Goal: Navigation & Orientation: Find specific page/section

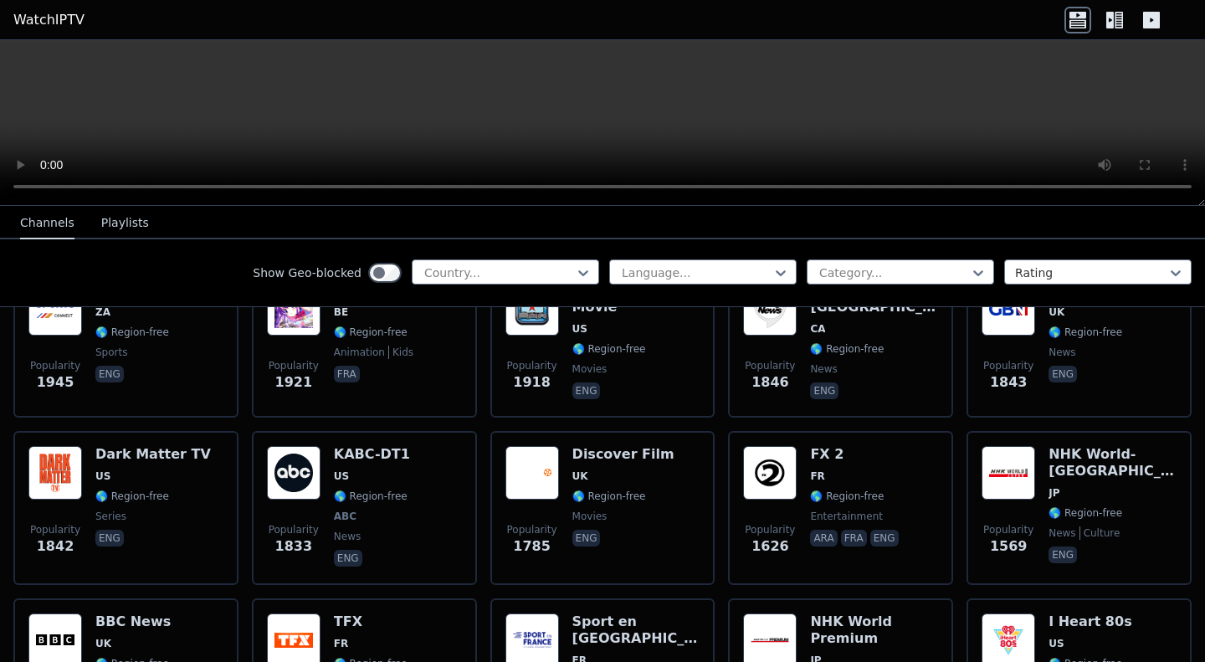
scroll to position [1119, 0]
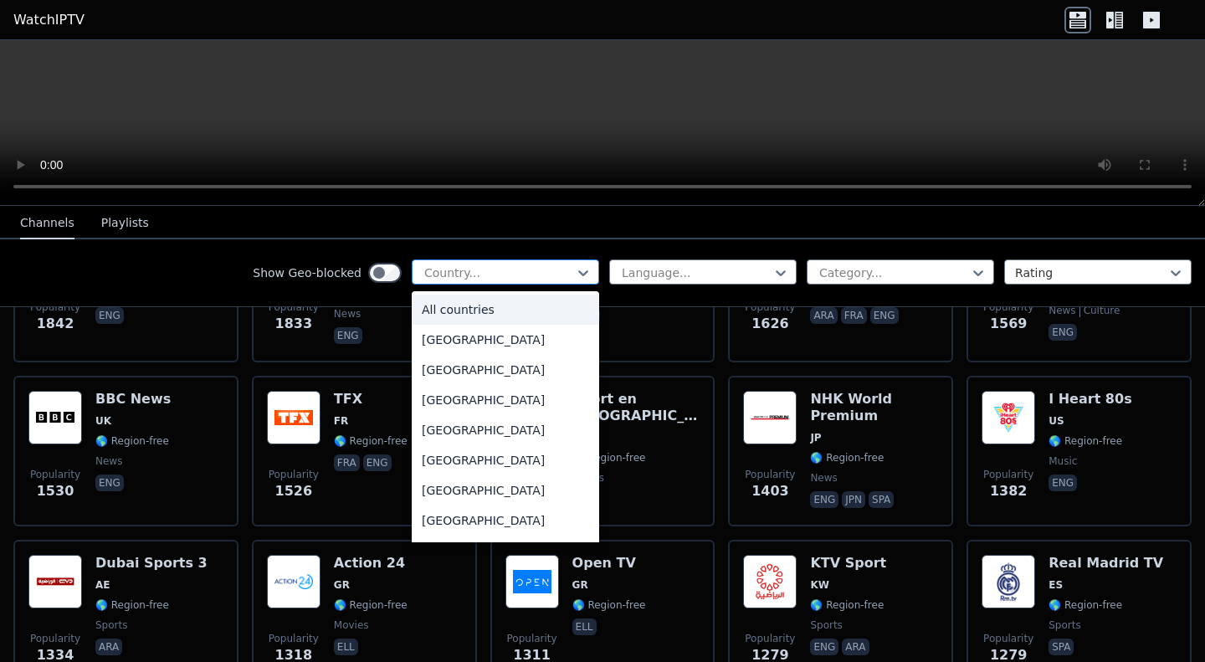
click at [507, 275] on div at bounding box center [499, 273] width 152 height 17
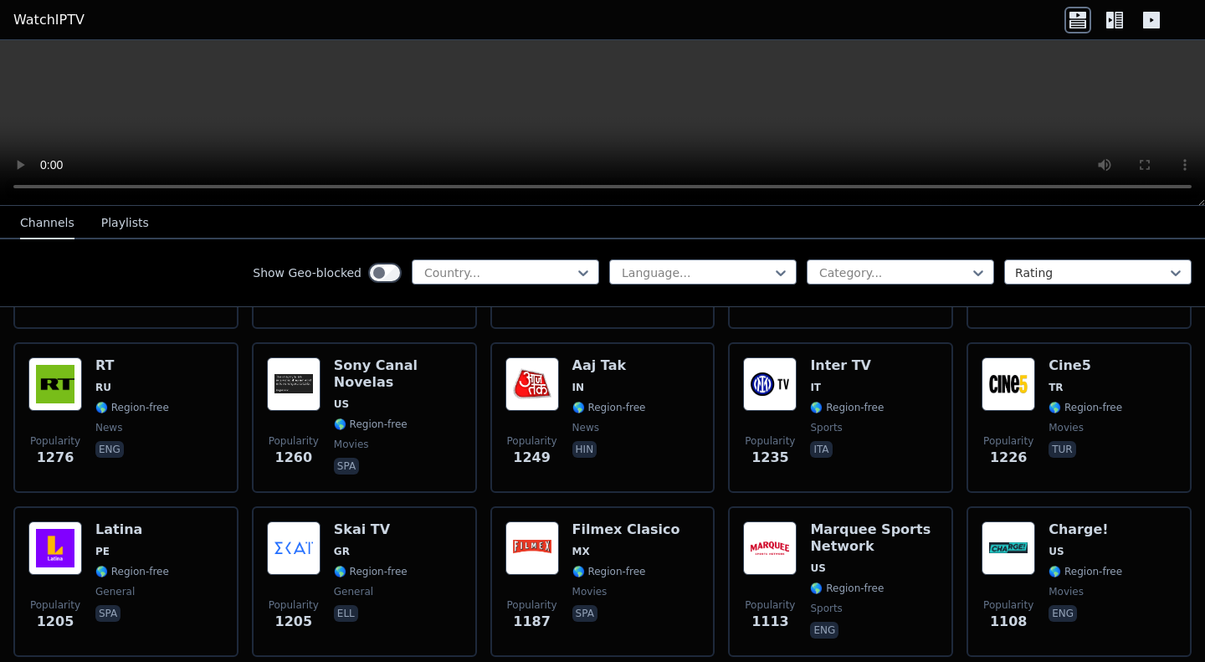
scroll to position [1504, 0]
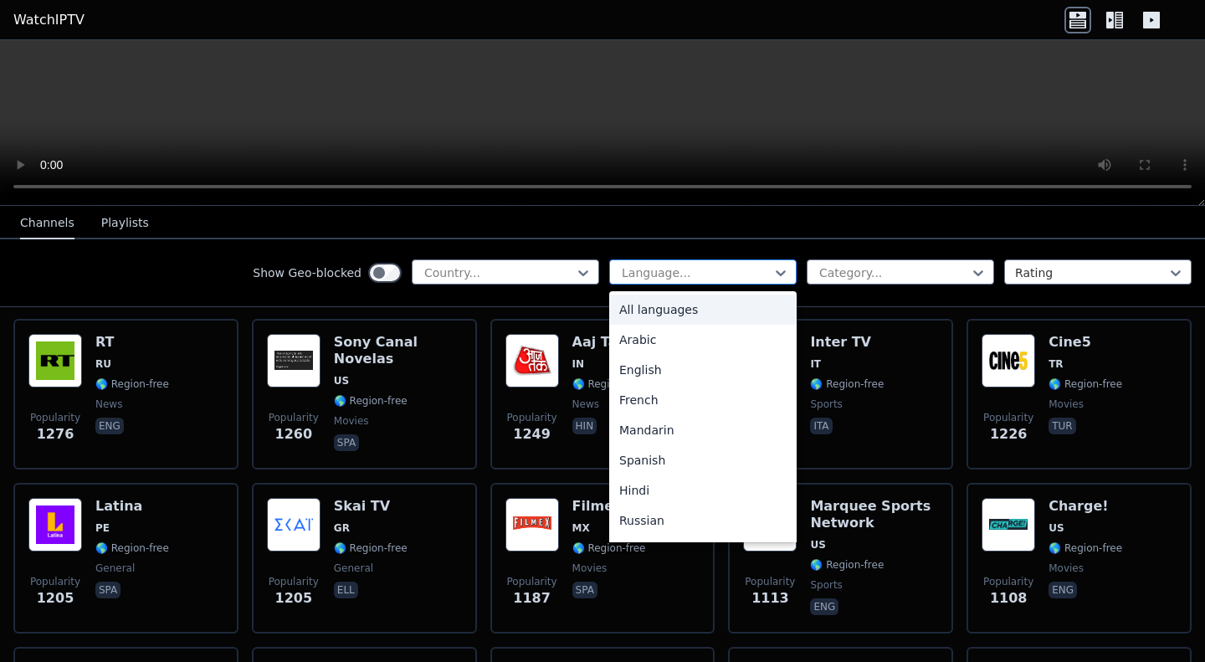
click at [643, 262] on div "Language..." at bounding box center [702, 271] width 187 height 25
click at [623, 349] on div "Arabic" at bounding box center [702, 340] width 187 height 30
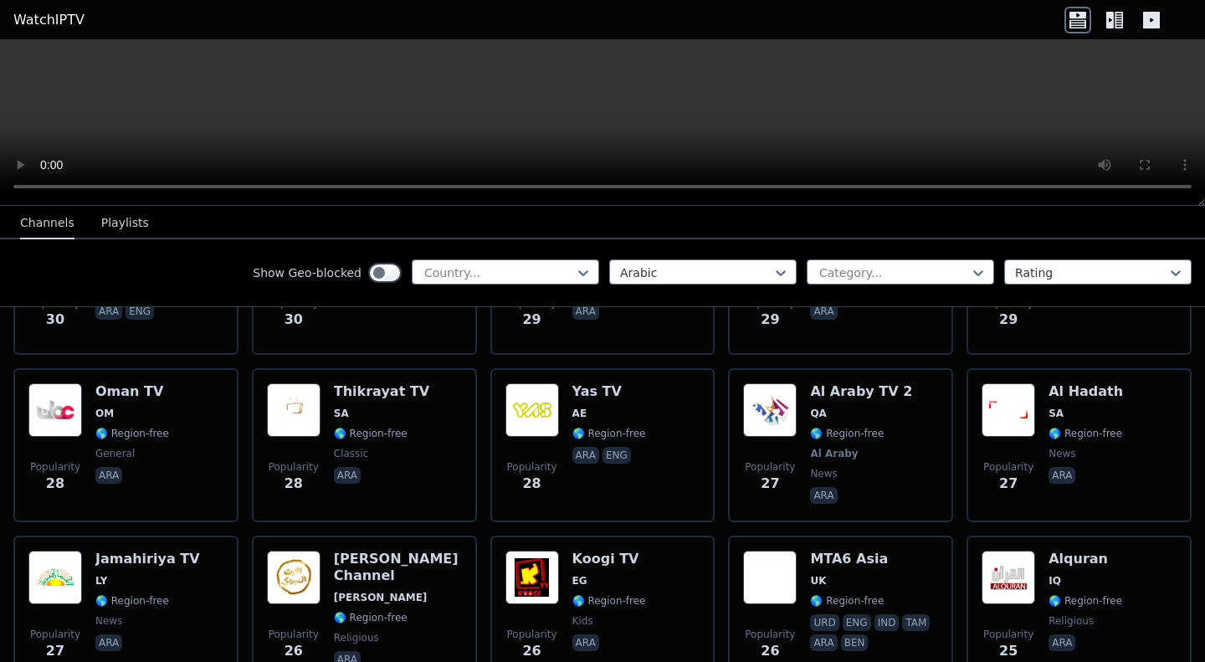
scroll to position [5596, 0]
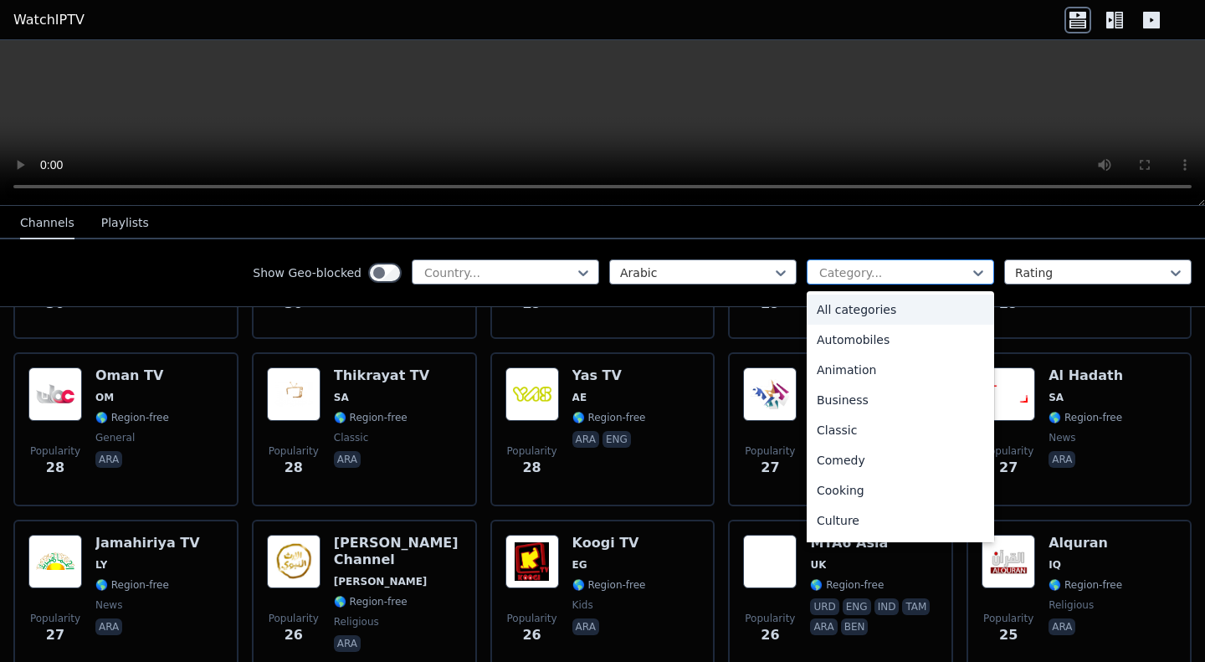
click at [860, 267] on div at bounding box center [894, 273] width 152 height 17
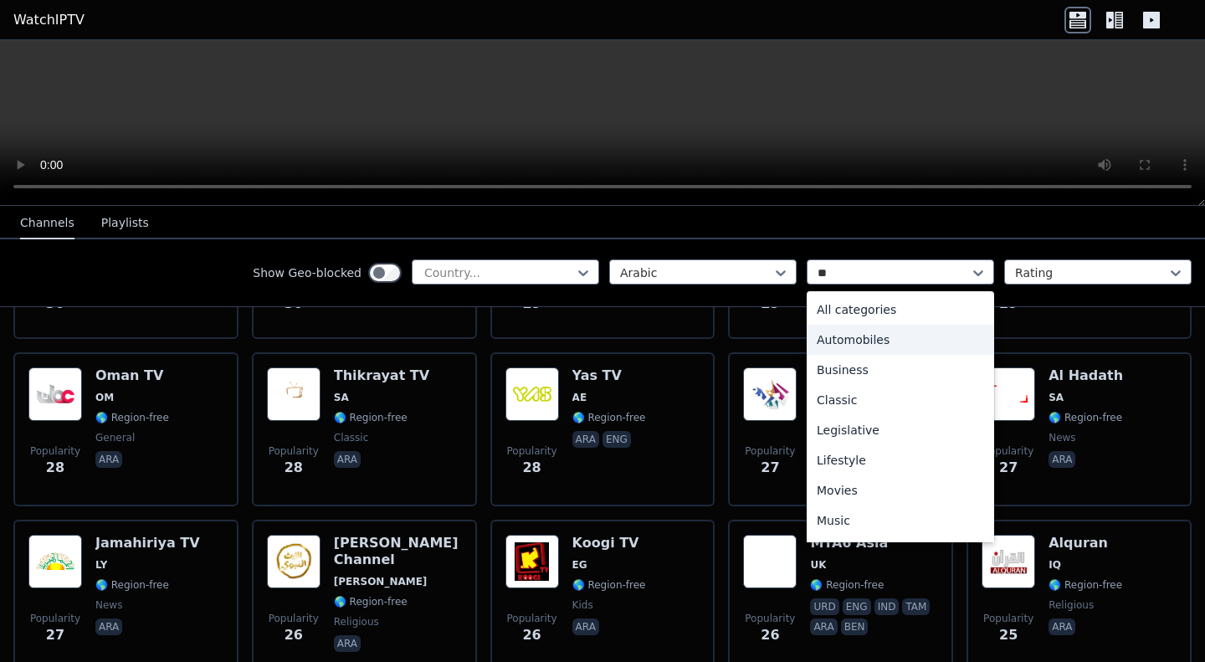
type input "***"
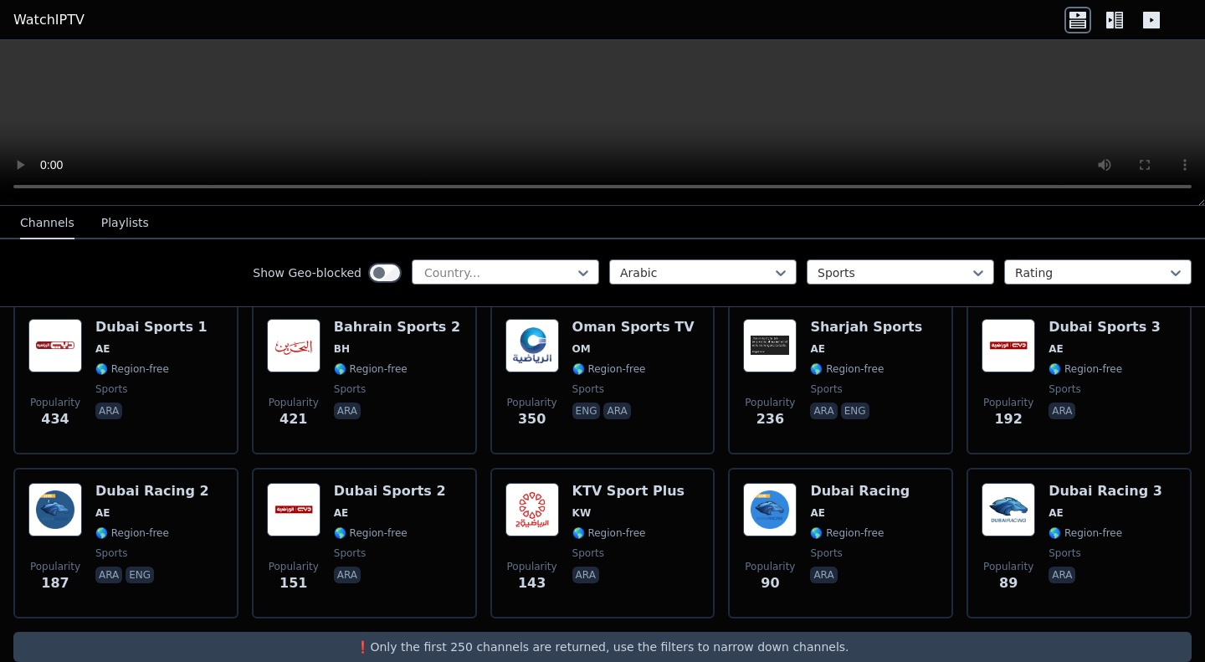
scroll to position [377, 0]
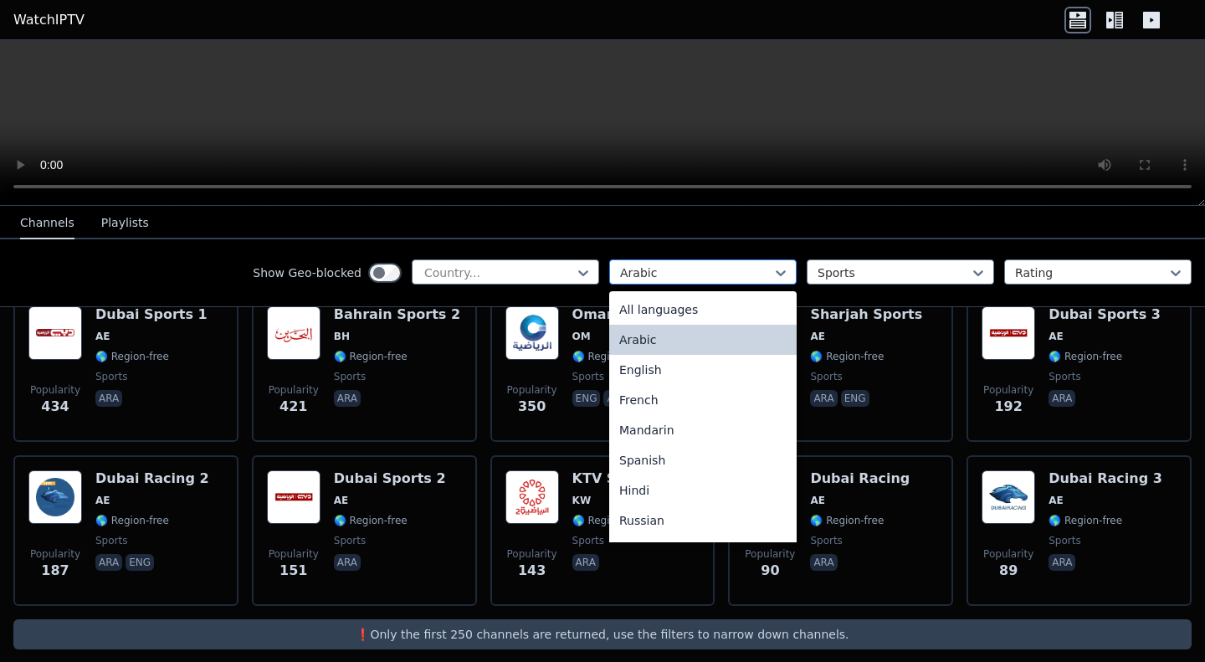
click at [639, 279] on div at bounding box center [696, 273] width 152 height 17
click at [634, 307] on div "All languages" at bounding box center [702, 310] width 187 height 30
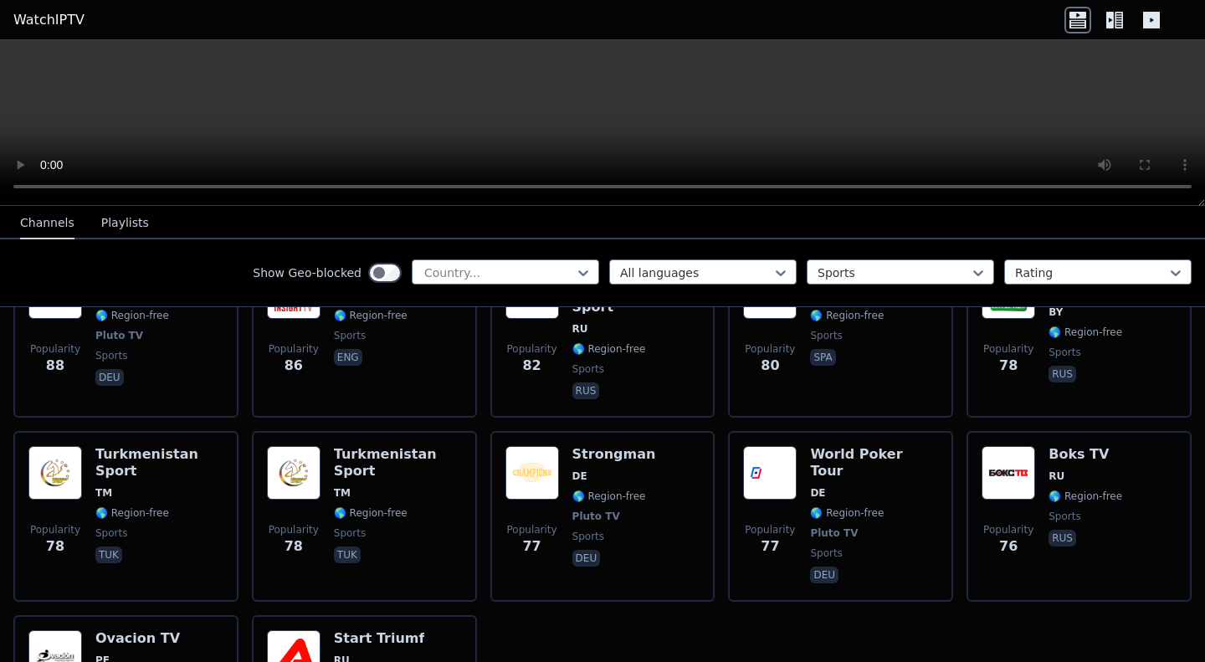
scroll to position [3701, 0]
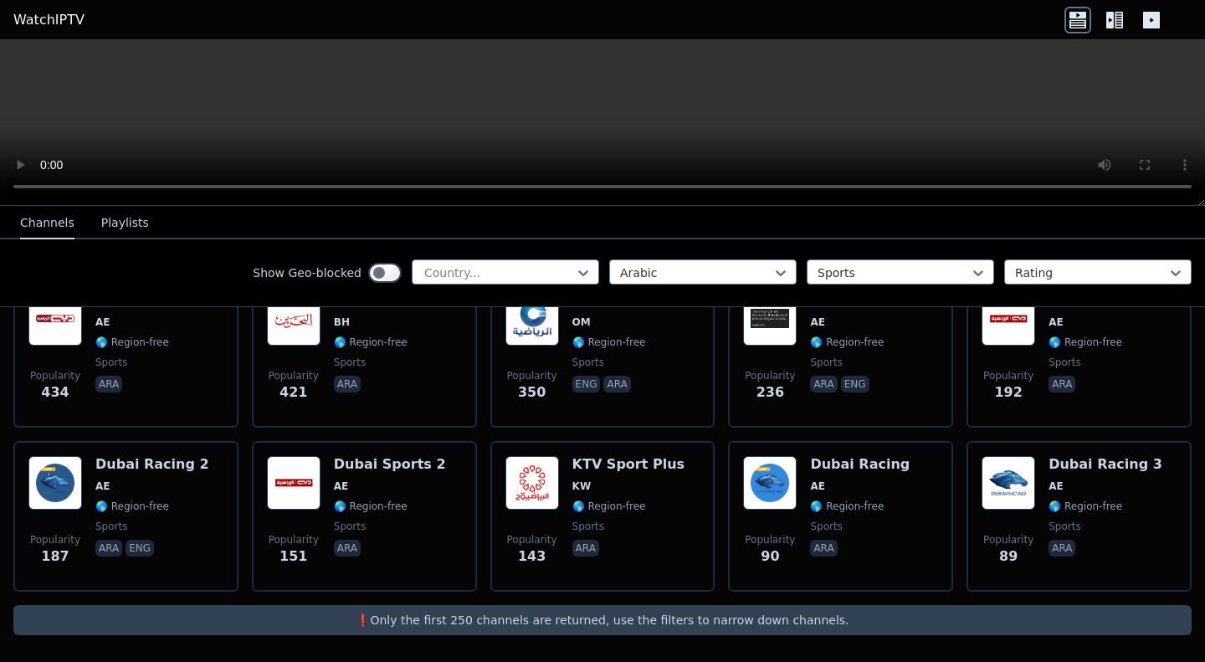
scroll to position [377, 0]
